Goal: Task Accomplishment & Management: Use online tool/utility

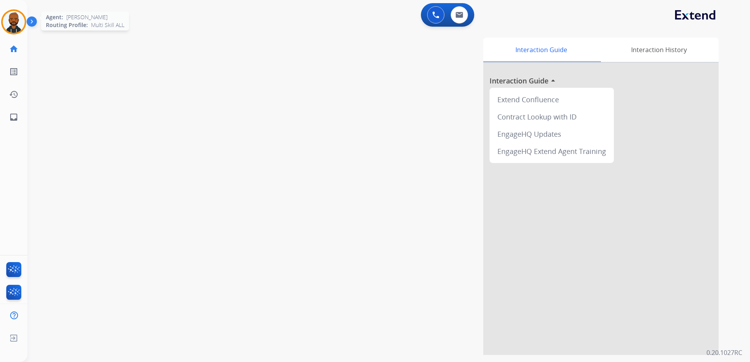
drag, startPoint x: 17, startPoint y: 24, endPoint x: 22, endPoint y: 24, distance: 4.7
click at [16, 24] on img at bounding box center [14, 22] width 22 height 22
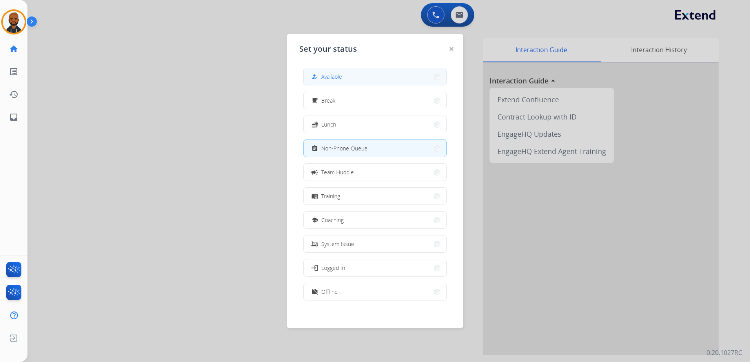
click at [344, 78] on button "how_to_reg Available" at bounding box center [375, 76] width 143 height 17
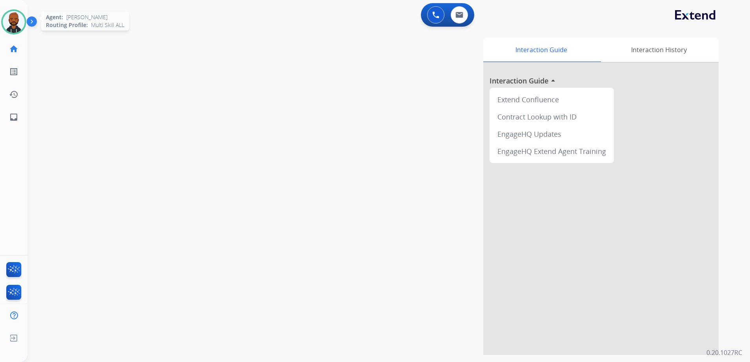
click at [17, 31] on img at bounding box center [14, 22] width 22 height 22
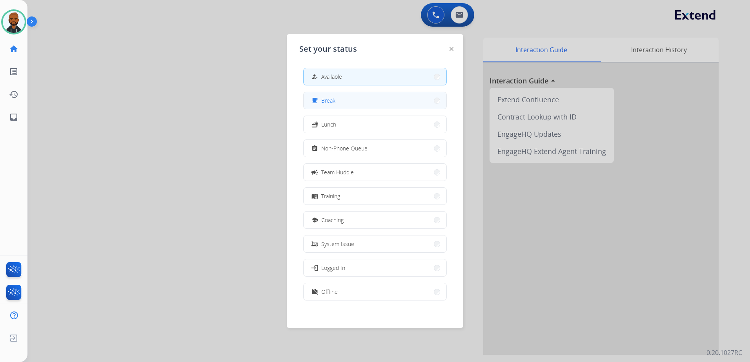
click at [362, 104] on button "free_breakfast Break" at bounding box center [375, 100] width 143 height 17
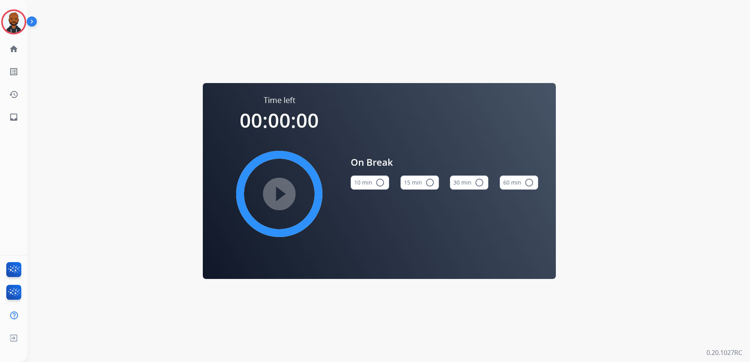
click at [425, 188] on button "15 min radio_button_unchecked" at bounding box center [419, 183] width 38 height 14
click at [15, 28] on img at bounding box center [14, 22] width 22 height 22
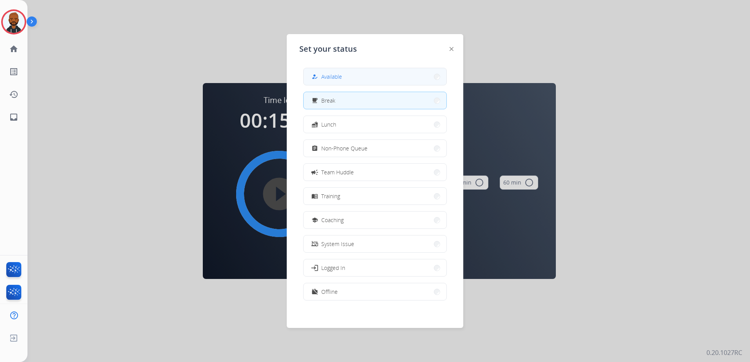
click at [312, 76] on button "how_to_reg Available" at bounding box center [375, 76] width 143 height 17
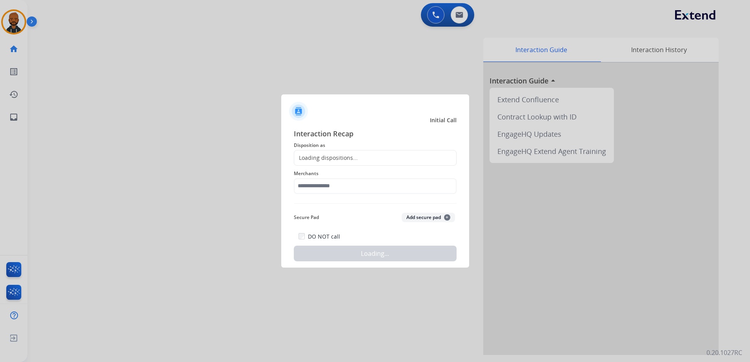
click at [151, 65] on div at bounding box center [375, 181] width 750 height 362
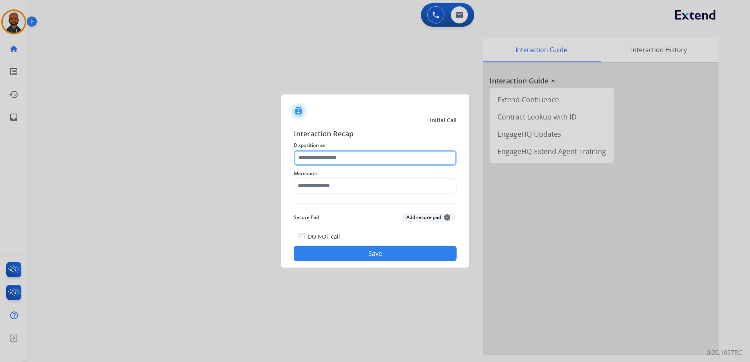
click at [316, 157] on input "text" at bounding box center [375, 158] width 163 height 16
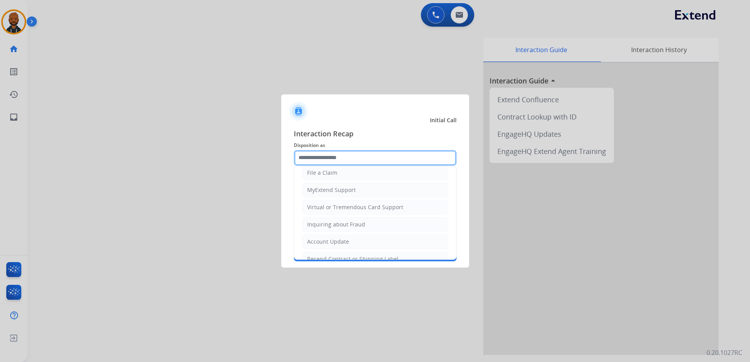
scroll to position [78, 0]
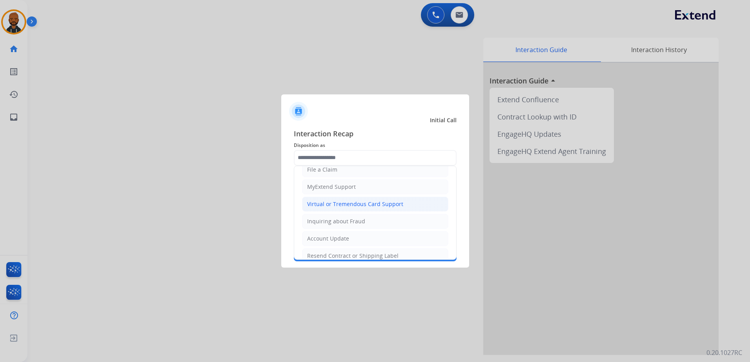
click at [348, 201] on div "Virtual or Tremendous Card Support" at bounding box center [355, 204] width 96 height 8
type input "**********"
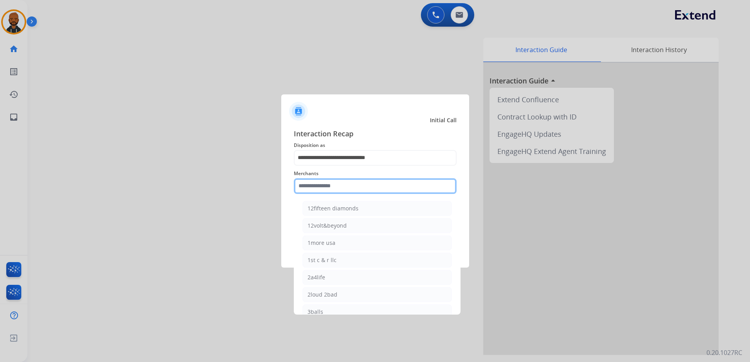
click at [352, 183] on input "text" at bounding box center [375, 186] width 163 height 16
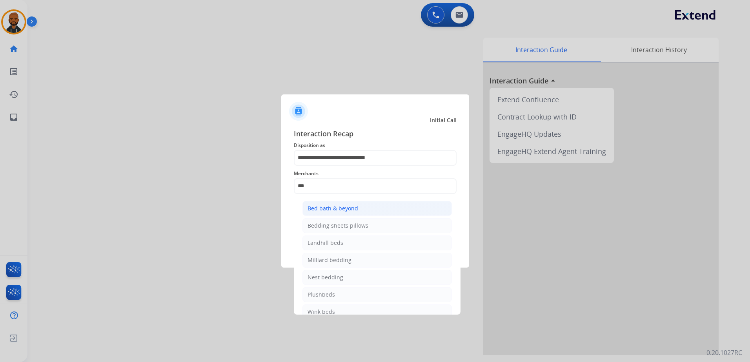
click at [332, 212] on div "Bed bath & beyond" at bounding box center [332, 209] width 51 height 8
type input "**********"
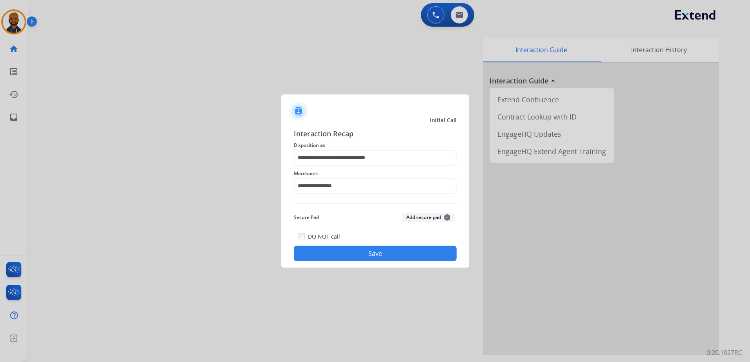
click at [368, 256] on button "Save" at bounding box center [375, 254] width 163 height 16
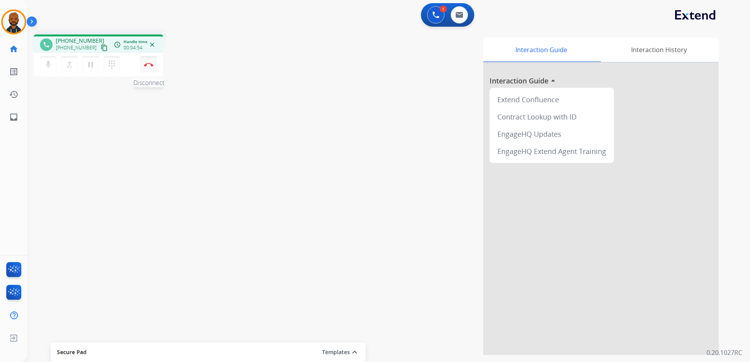
click at [150, 65] on img at bounding box center [148, 65] width 9 height 4
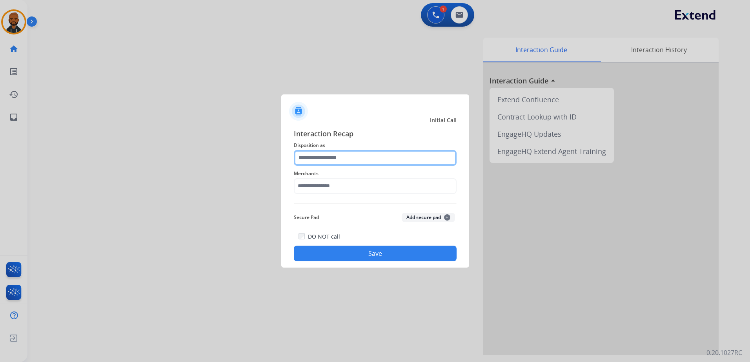
click at [337, 156] on input "text" at bounding box center [375, 158] width 163 height 16
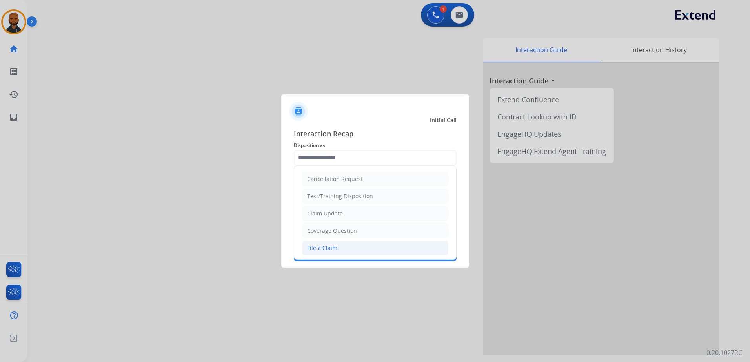
click at [342, 244] on li "File a Claim" at bounding box center [375, 248] width 146 height 15
type input "**********"
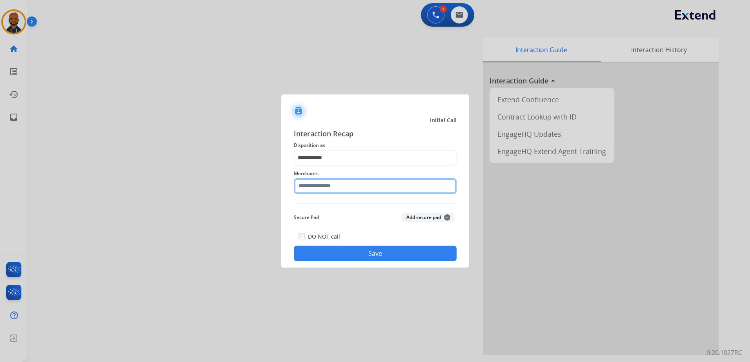
click at [342, 188] on input "text" at bounding box center [375, 186] width 163 height 16
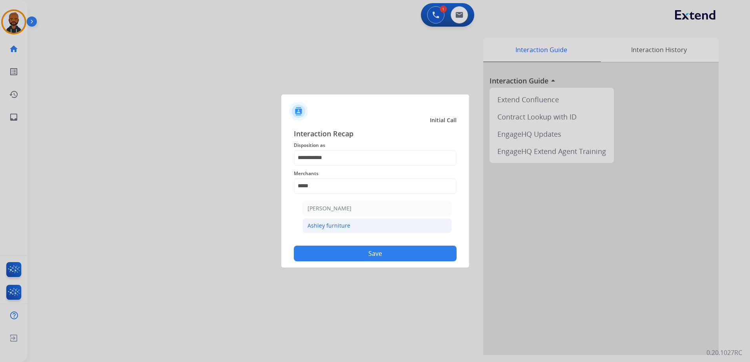
click at [344, 226] on div "Ashley furniture" at bounding box center [328, 226] width 43 height 8
type input "**********"
drag, startPoint x: 381, startPoint y: 248, endPoint x: 387, endPoint y: 251, distance: 6.3
click at [385, 250] on button "Save" at bounding box center [375, 254] width 163 height 16
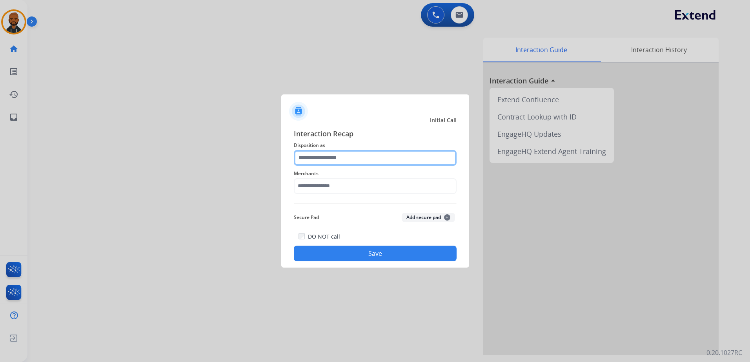
click at [322, 156] on input "text" at bounding box center [375, 158] width 163 height 16
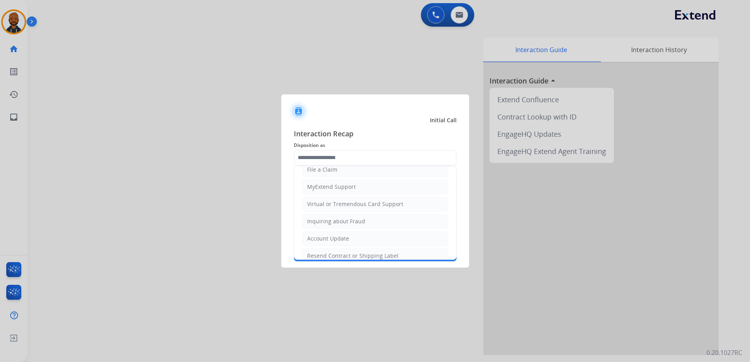
click at [350, 203] on div "Virtual or Tremendous Card Support" at bounding box center [355, 204] width 96 height 8
type input "**********"
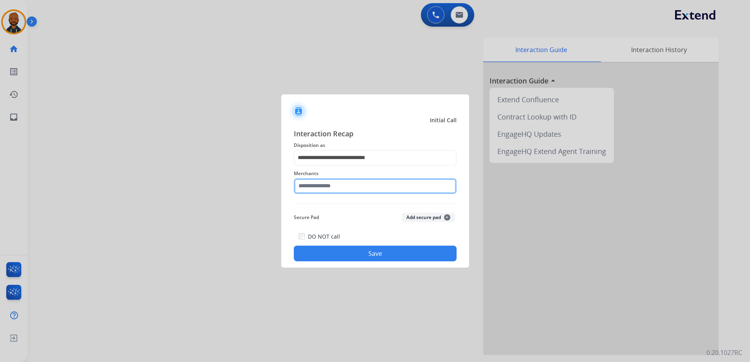
click at [349, 189] on input "text" at bounding box center [375, 186] width 163 height 16
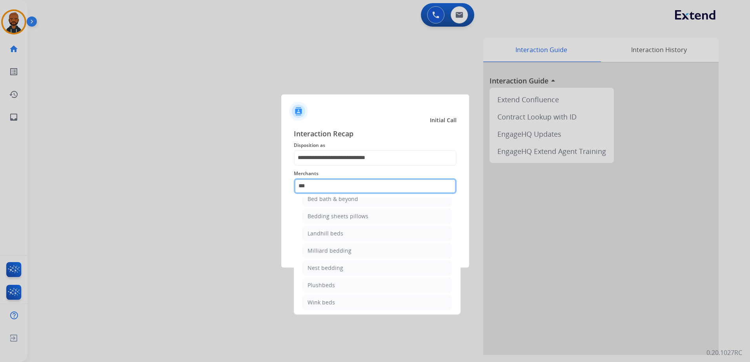
scroll to position [0, 0]
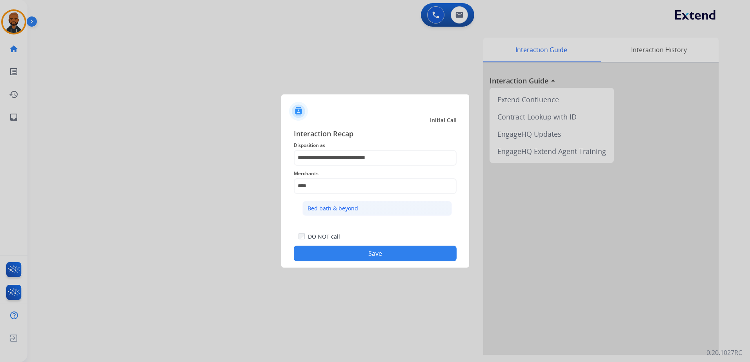
click at [386, 212] on li "Bed bath & beyond" at bounding box center [376, 208] width 149 height 15
type input "**********"
click at [384, 254] on button "Save" at bounding box center [375, 254] width 163 height 16
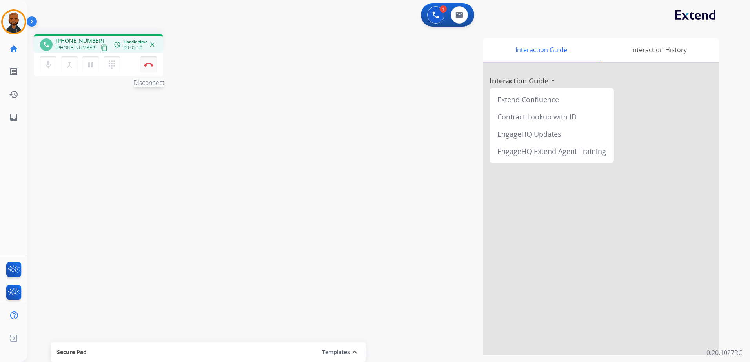
click at [146, 61] on button "Disconnect" at bounding box center [148, 64] width 16 height 16
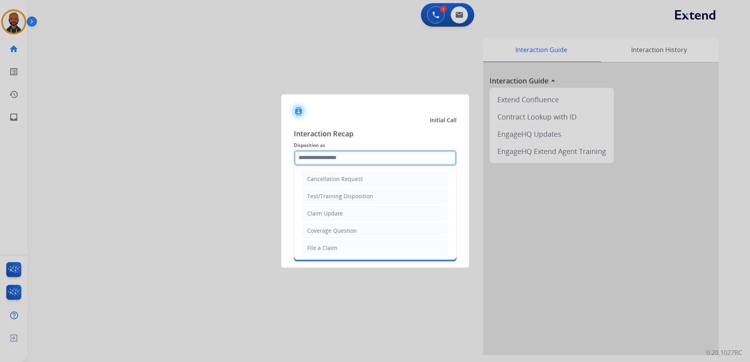
drag, startPoint x: 331, startPoint y: 156, endPoint x: 332, endPoint y: 151, distance: 4.9
click at [331, 153] on input "text" at bounding box center [375, 158] width 163 height 16
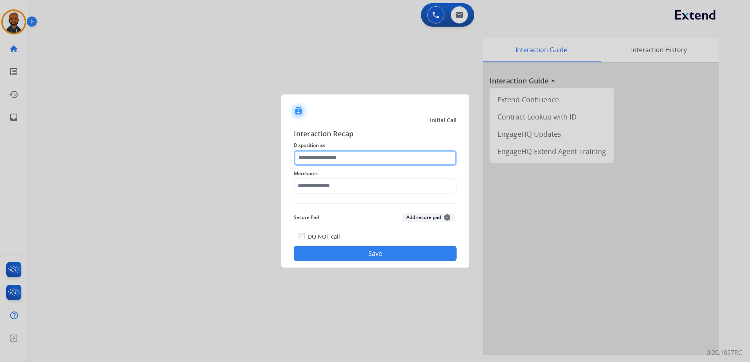
click at [322, 161] on input "text" at bounding box center [375, 158] width 163 height 16
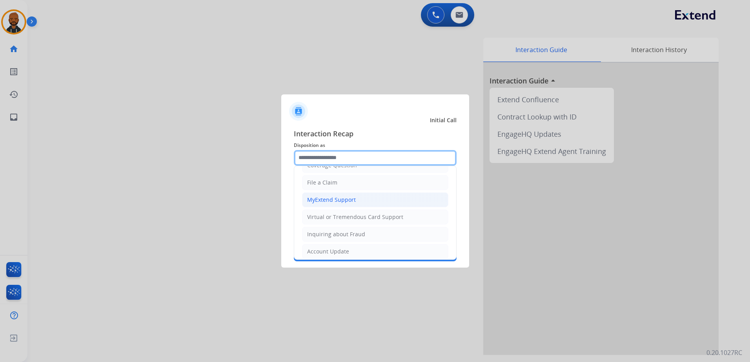
scroll to position [78, 0]
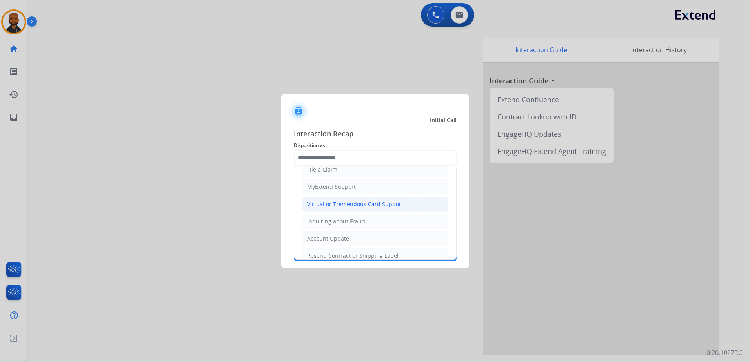
click at [322, 206] on div "Virtual or Tremendous Card Support" at bounding box center [355, 204] width 96 height 8
type input "**********"
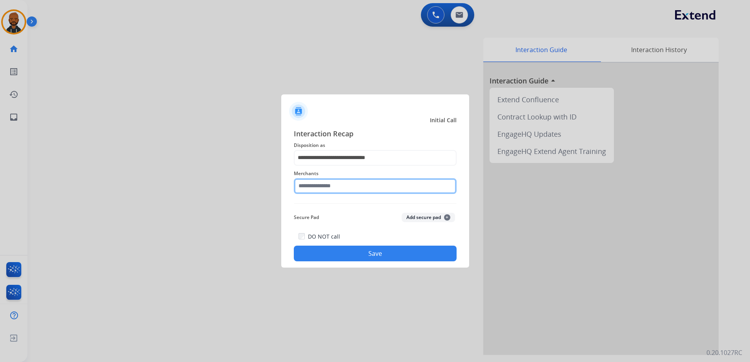
click at [315, 182] on input "text" at bounding box center [375, 186] width 163 height 16
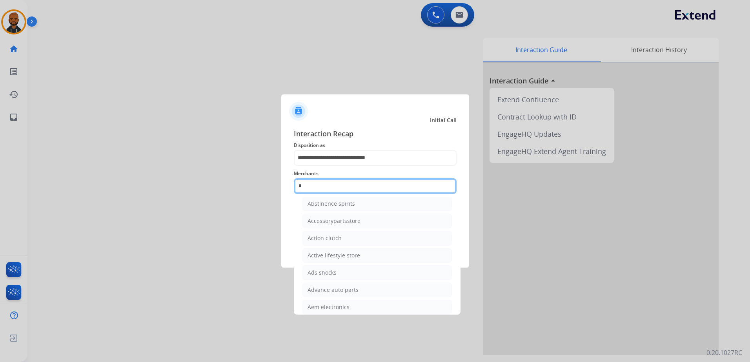
scroll to position [0, 0]
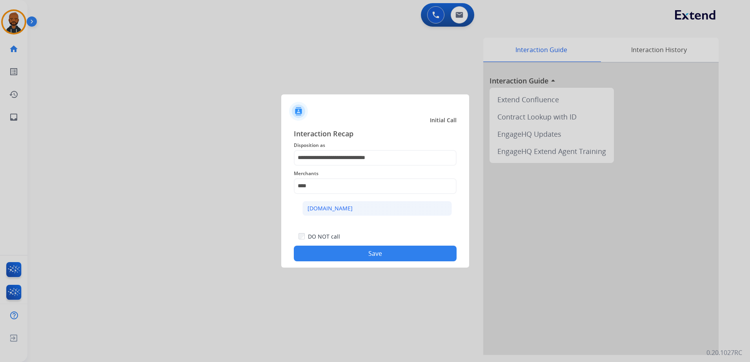
click at [340, 211] on div "[DOMAIN_NAME]" at bounding box center [329, 209] width 45 height 8
type input "**********"
click at [360, 251] on button "Save" at bounding box center [375, 254] width 163 height 16
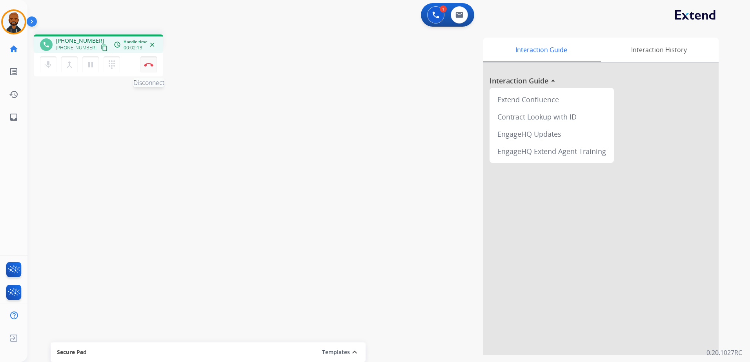
click at [150, 65] on img at bounding box center [148, 65] width 9 height 4
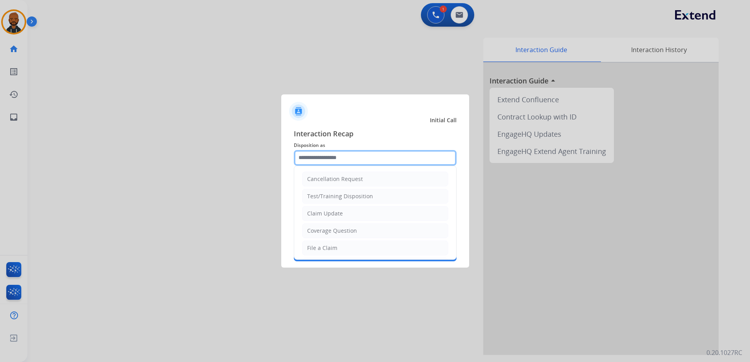
click at [339, 160] on input "text" at bounding box center [375, 158] width 163 height 16
click at [335, 218] on li "Claim Update" at bounding box center [375, 213] width 146 height 15
type input "**********"
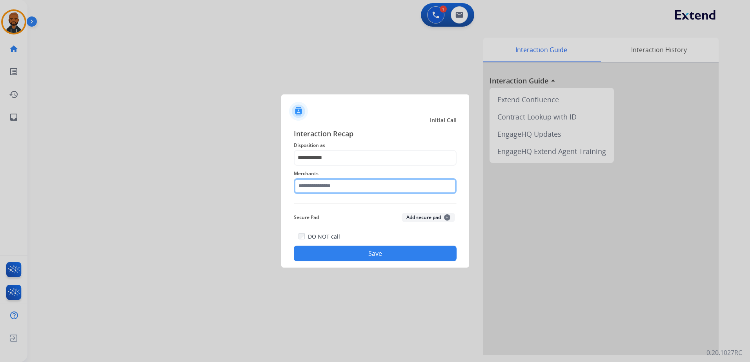
click at [349, 185] on input "text" at bounding box center [375, 186] width 163 height 16
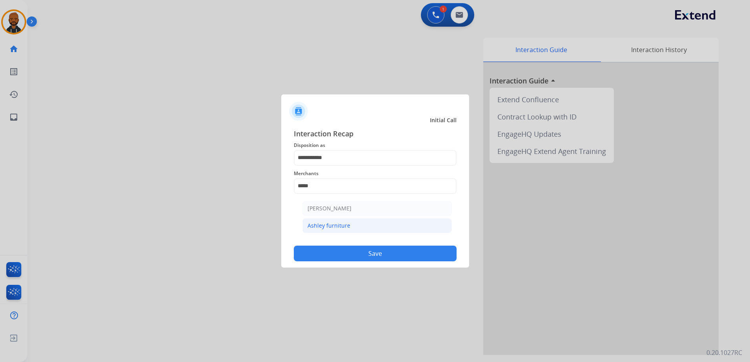
click at [336, 225] on div "Ashley furniture" at bounding box center [328, 226] width 43 height 8
type input "**********"
click at [393, 254] on button "Save" at bounding box center [375, 254] width 163 height 16
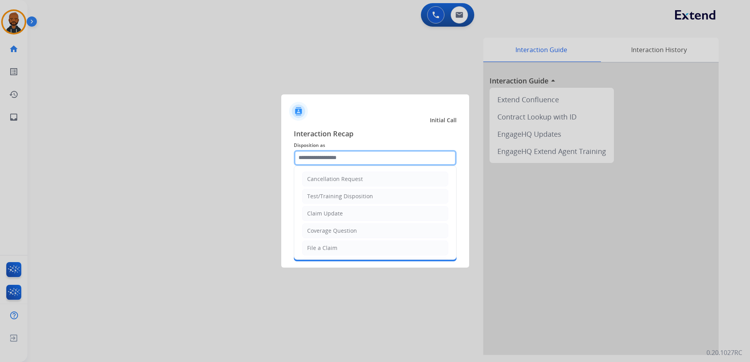
click at [365, 162] on input "text" at bounding box center [375, 158] width 163 height 16
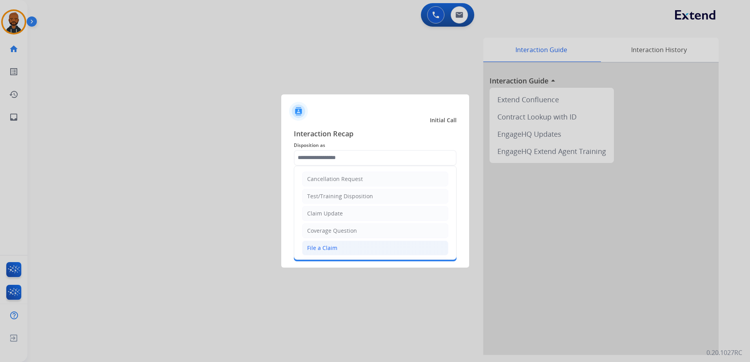
click at [335, 248] on div "File a Claim" at bounding box center [322, 248] width 30 height 8
type input "**********"
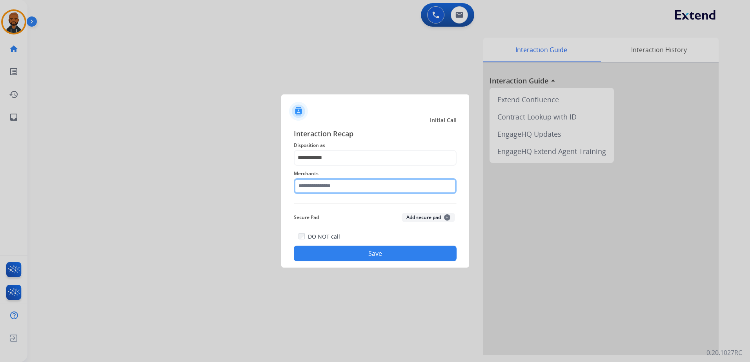
drag, startPoint x: 341, startPoint y: 182, endPoint x: 344, endPoint y: 187, distance: 6.1
click at [344, 186] on input "text" at bounding box center [375, 186] width 163 height 16
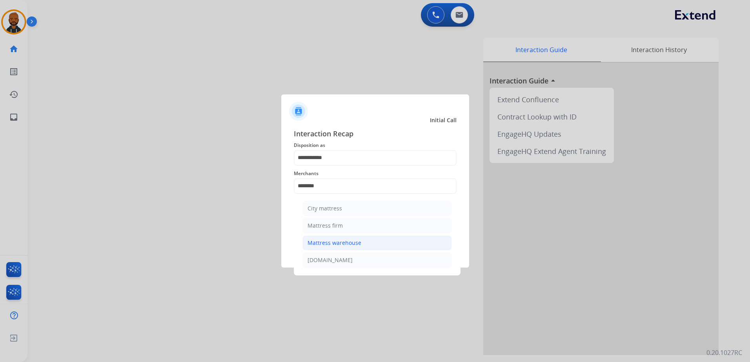
click at [335, 249] on li "Mattress warehouse" at bounding box center [376, 243] width 149 height 15
type input "**********"
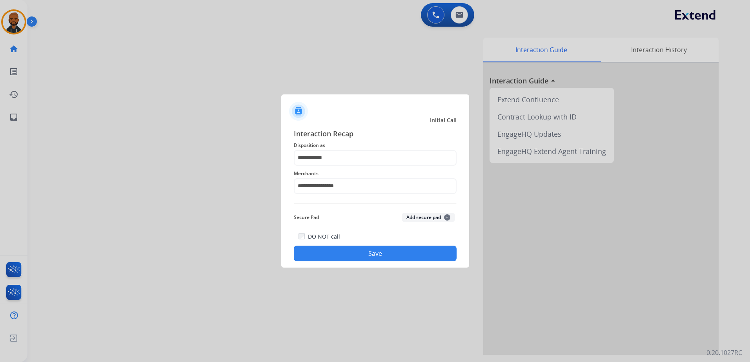
click at [352, 253] on button "Save" at bounding box center [375, 254] width 163 height 16
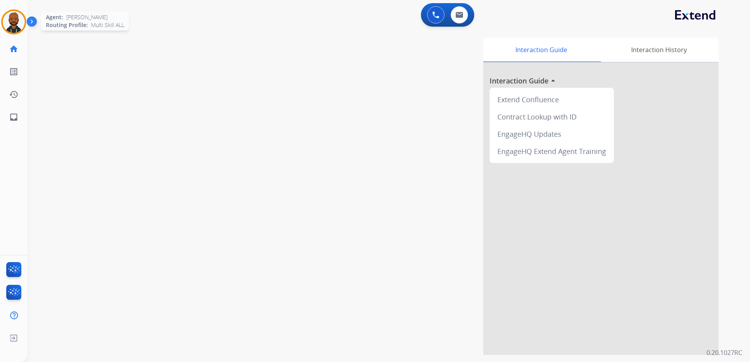
click at [11, 23] on img at bounding box center [14, 22] width 22 height 22
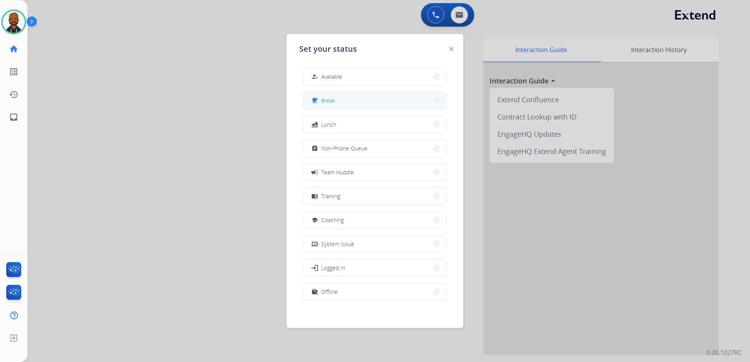
click at [322, 107] on button "free_breakfast Break" at bounding box center [375, 100] width 143 height 17
